Goal: Entertainment & Leisure: Consume media (video, audio)

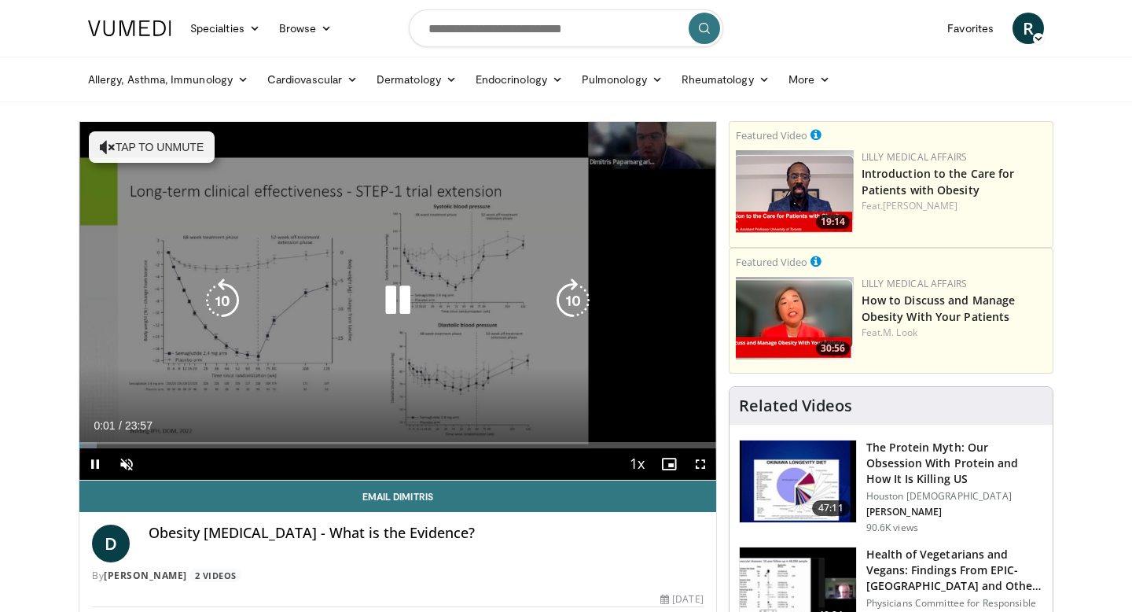
click at [401, 311] on icon "Video Player" at bounding box center [398, 300] width 44 height 44
click at [396, 302] on icon "Video Player" at bounding box center [398, 300] width 44 height 44
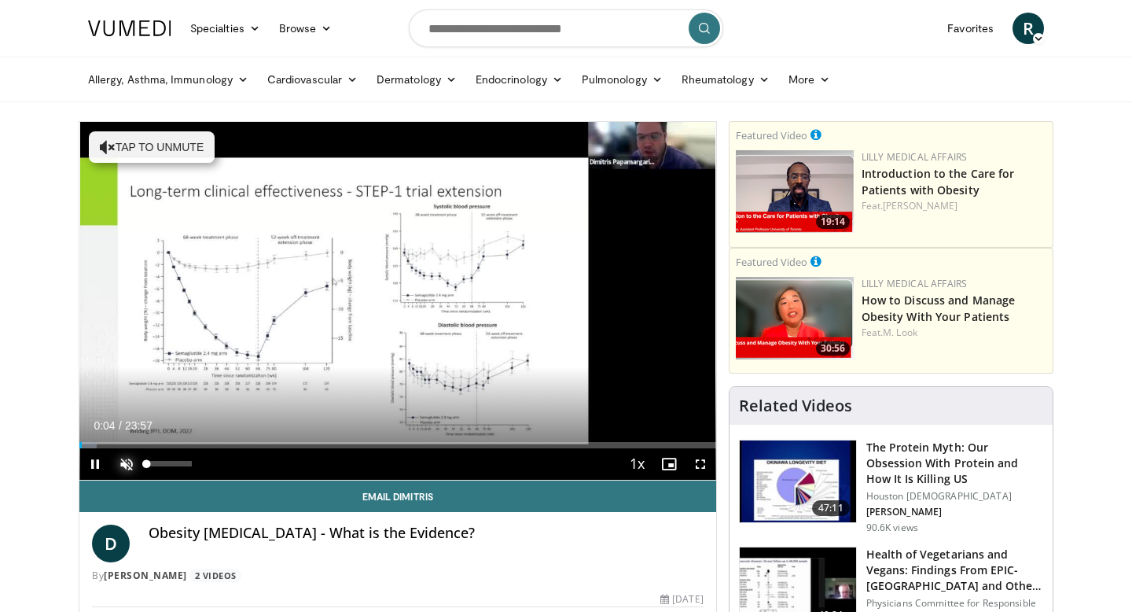
click at [128, 469] on span "Video Player" at bounding box center [126, 463] width 31 height 31
